Goal: Task Accomplishment & Management: Manage account settings

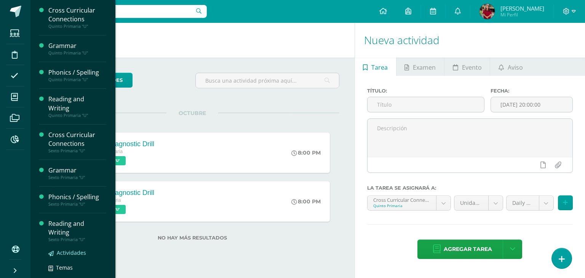
click at [56, 249] on link "Actividades" at bounding box center [77, 252] width 58 height 9
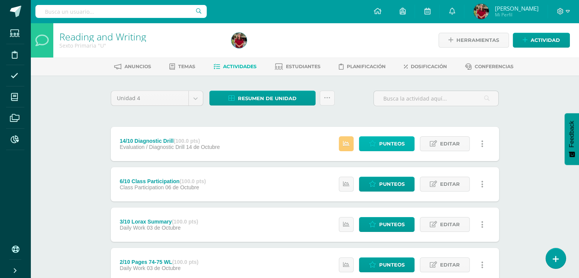
click at [369, 145] on link "Punteos" at bounding box center [387, 143] width 56 height 15
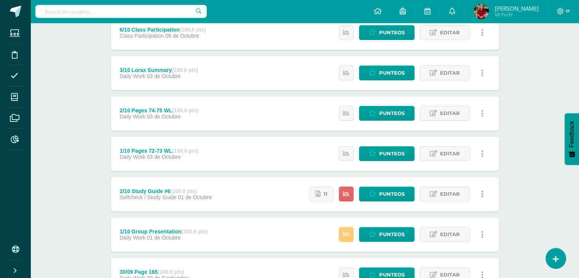
scroll to position [152, 0]
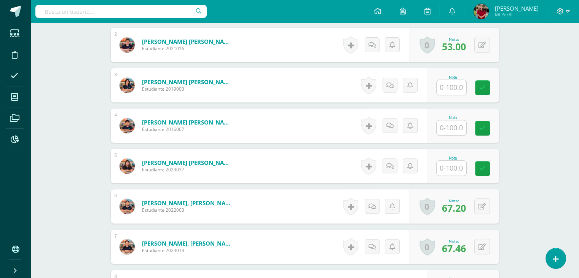
scroll to position [278, 0]
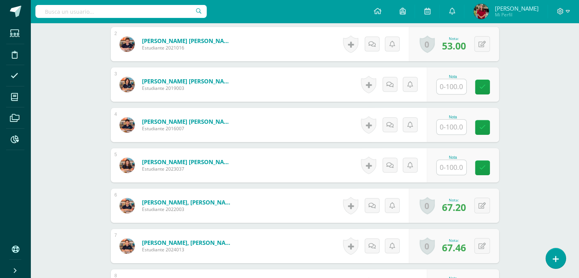
click at [452, 131] on input "text" at bounding box center [452, 127] width 30 height 15
type input "36"
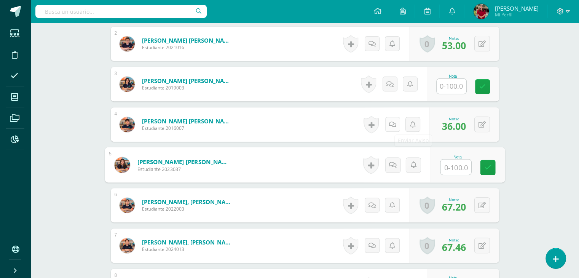
click at [394, 122] on icon at bounding box center [392, 124] width 7 height 6
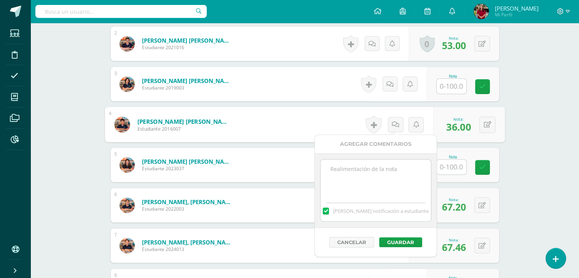
click at [391, 179] on textarea at bounding box center [375, 178] width 110 height 38
type textarea "E"
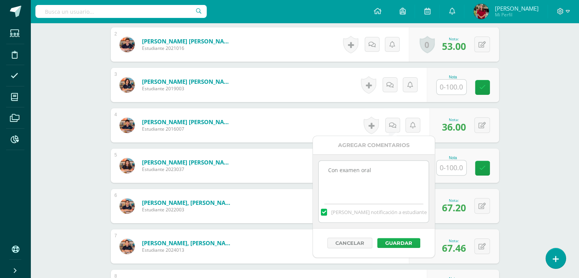
type textarea "Con examen oral"
click at [399, 244] on button "Guardar" at bounding box center [398, 243] width 43 height 10
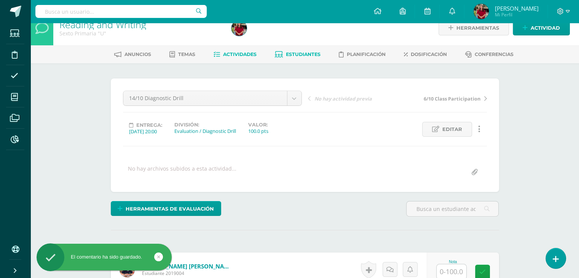
scroll to position [12, 0]
click at [286, 51] on span "Estudiantes" at bounding box center [303, 54] width 35 height 6
